Goal: Task Accomplishment & Management: Manage account settings

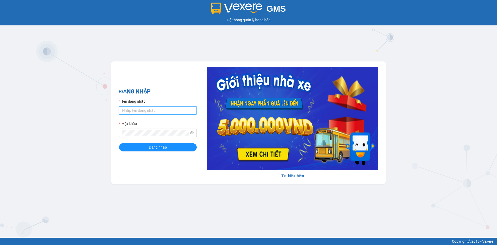
click at [143, 111] on input "Tên đăng nhập" at bounding box center [158, 110] width 78 height 8
type input "anhnhi.tkn"
click at [156, 145] on span "Đăng nhập" at bounding box center [158, 147] width 18 height 6
